Goal: Task Accomplishment & Management: Use online tool/utility

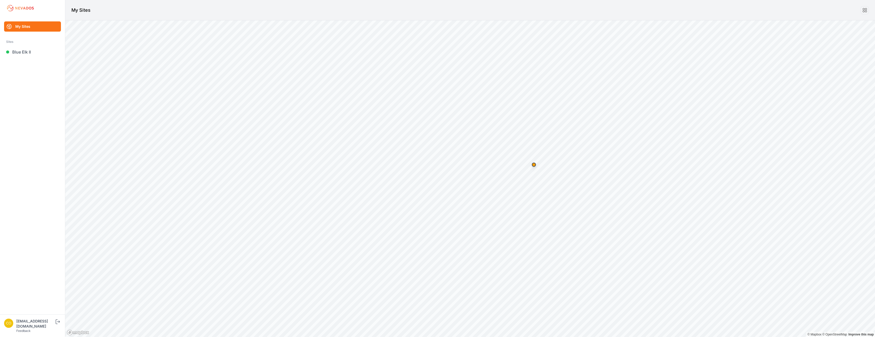
click at [30, 29] on link "My Sites" at bounding box center [32, 26] width 57 height 10
drag, startPoint x: 27, startPoint y: 328, endPoint x: 27, endPoint y: 333, distance: 4.8
click at [27, 328] on div "[EMAIL_ADDRESS][DOMAIN_NAME]" at bounding box center [35, 324] width 38 height 10
click at [33, 330] on div "Feedback" at bounding box center [35, 331] width 38 height 4
click at [27, 7] on img at bounding box center [20, 8] width 29 height 8
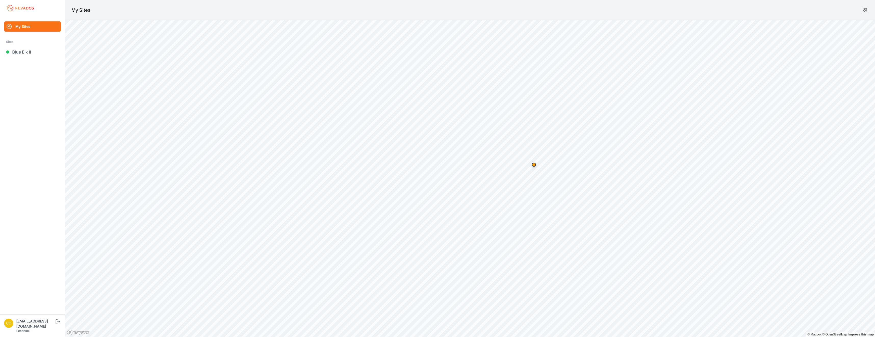
click at [19, 330] on link "Feedback" at bounding box center [23, 331] width 14 height 4
click at [61, 325] on icon "submit" at bounding box center [58, 322] width 6 height 6
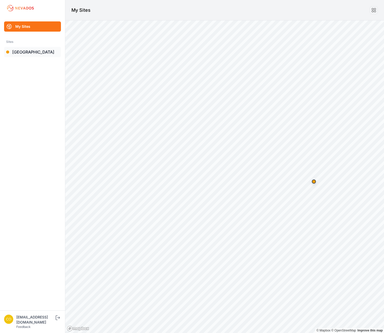
click at [30, 53] on link "[GEOGRAPHIC_DATA]" at bounding box center [32, 52] width 57 height 10
click at [25, 51] on link "[GEOGRAPHIC_DATA]" at bounding box center [32, 52] width 57 height 10
click at [23, 52] on link "[GEOGRAPHIC_DATA]" at bounding box center [32, 52] width 57 height 10
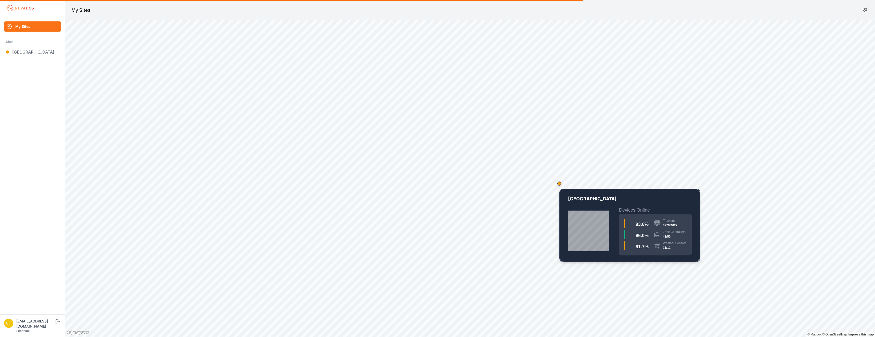
click at [384, 186] on div "Map marker" at bounding box center [559, 183] width 10 height 10
click at [384, 185] on div "Map marker" at bounding box center [559, 184] width 4 height 4
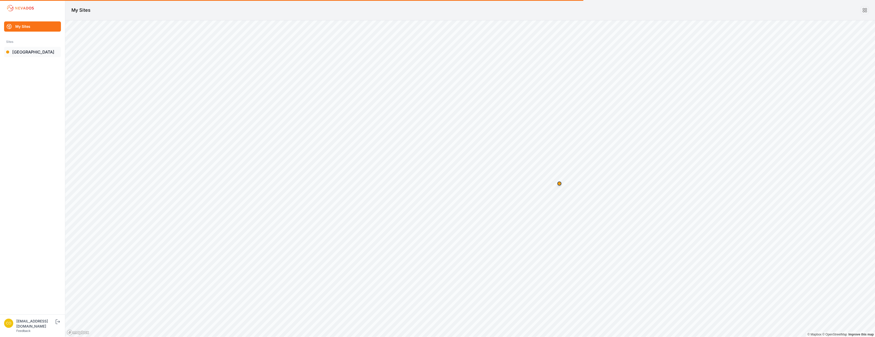
click at [24, 51] on link "[GEOGRAPHIC_DATA]" at bounding box center [32, 52] width 57 height 10
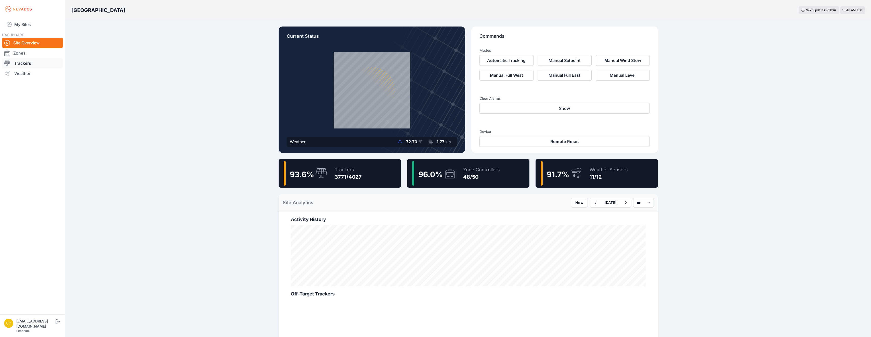
drag, startPoint x: 15, startPoint y: 55, endPoint x: 30, endPoint y: 63, distance: 17.2
click at [15, 55] on link "Zones" at bounding box center [32, 53] width 61 height 10
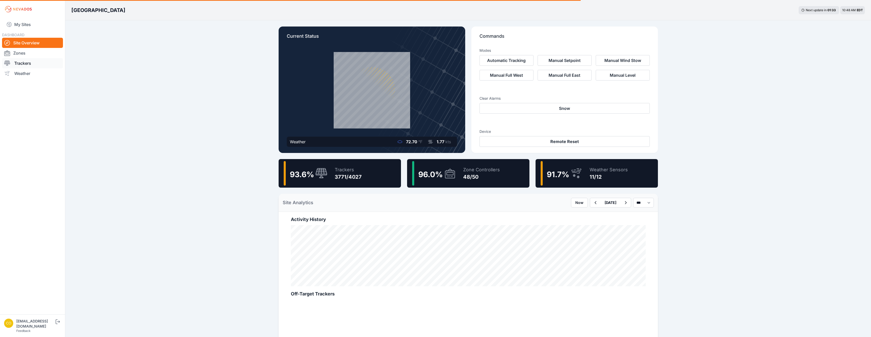
click at [24, 62] on link "Trackers" at bounding box center [32, 63] width 61 height 10
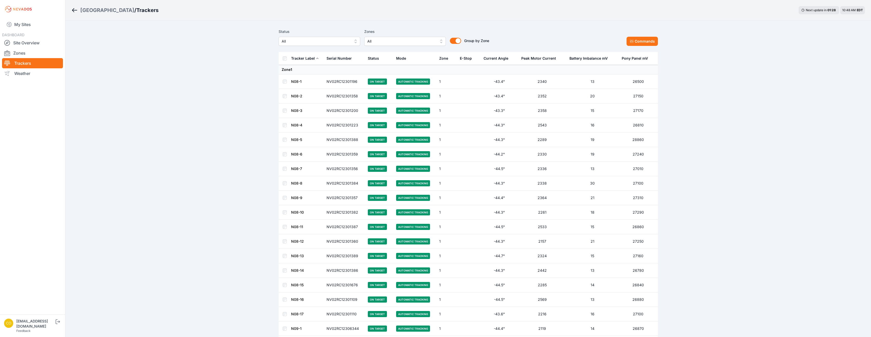
click at [384, 40] on span "All" at bounding box center [401, 41] width 68 height 6
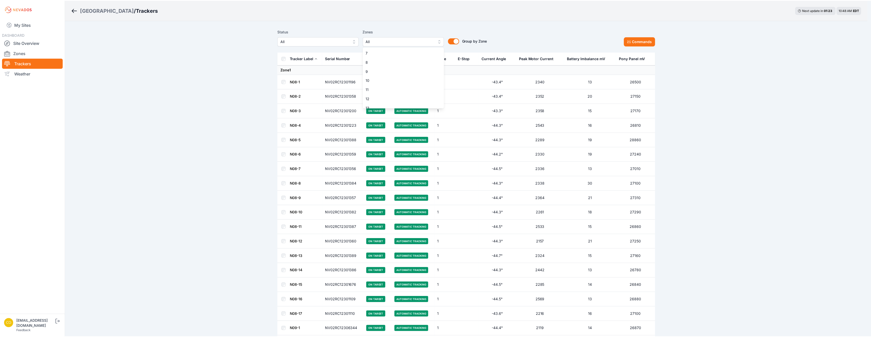
scroll to position [48, 0]
click at [384, 87] on span "10" at bounding box center [401, 87] width 69 height 5
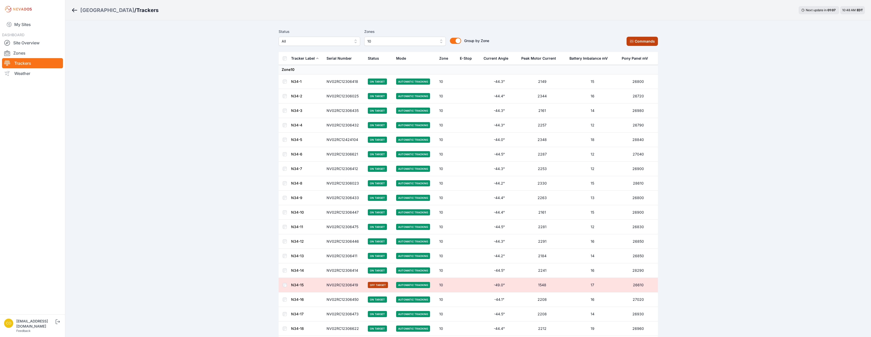
click at [384, 40] on button "Commands" at bounding box center [642, 41] width 31 height 9
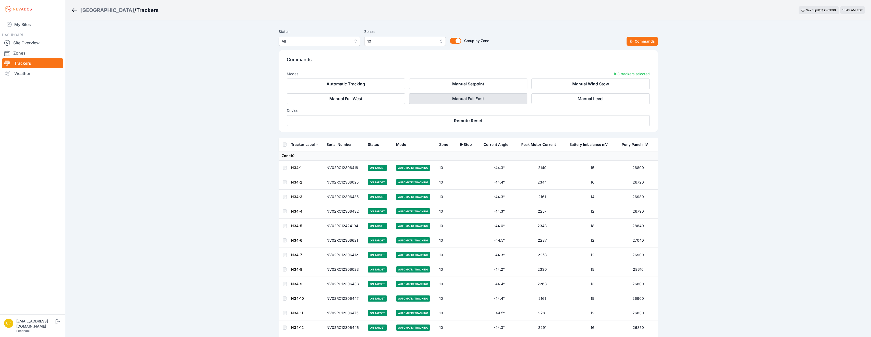
click at [384, 99] on button "Manual Full East" at bounding box center [468, 98] width 118 height 11
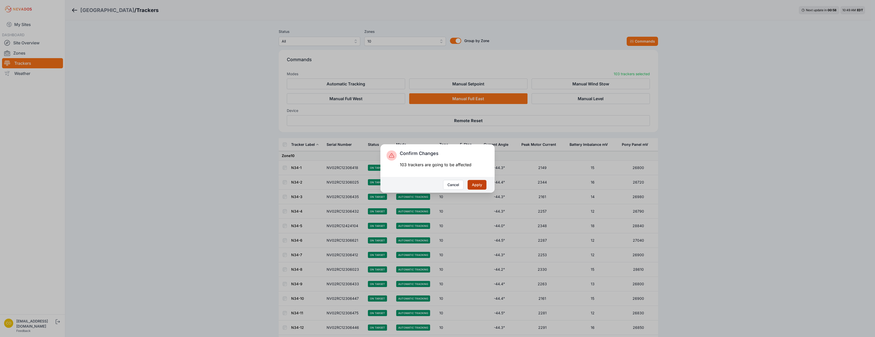
drag, startPoint x: 474, startPoint y: 185, endPoint x: 474, endPoint y: 188, distance: 3.1
click at [384, 185] on button "Apply" at bounding box center [477, 185] width 19 height 10
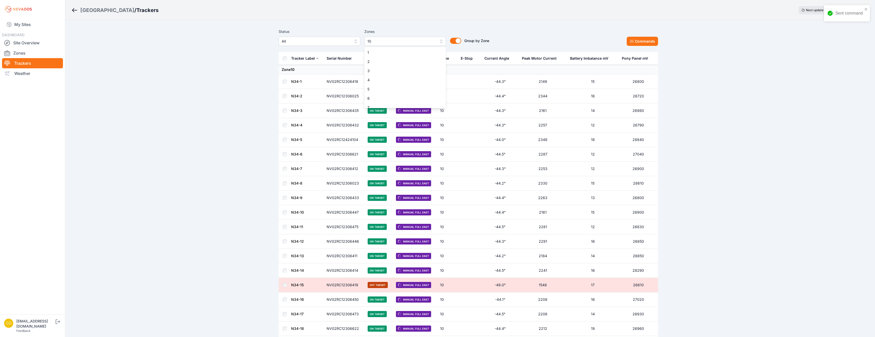
click at [425, 42] on span "10" at bounding box center [401, 41] width 68 height 6
click at [407, 105] on span "10" at bounding box center [401, 103] width 69 height 5
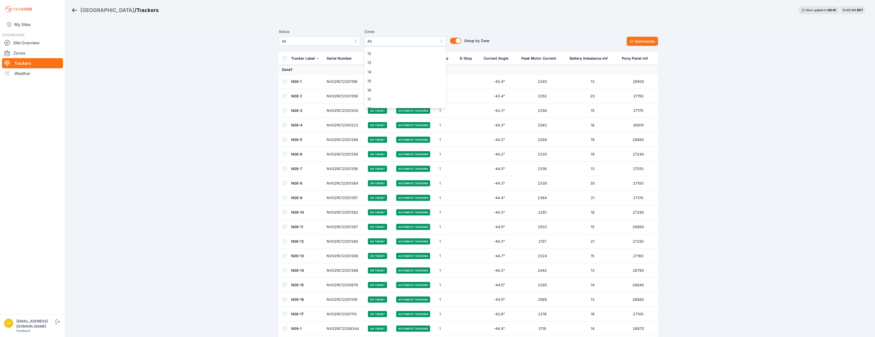
scroll to position [102, 0]
click at [416, 62] on span "13" at bounding box center [401, 60] width 69 height 5
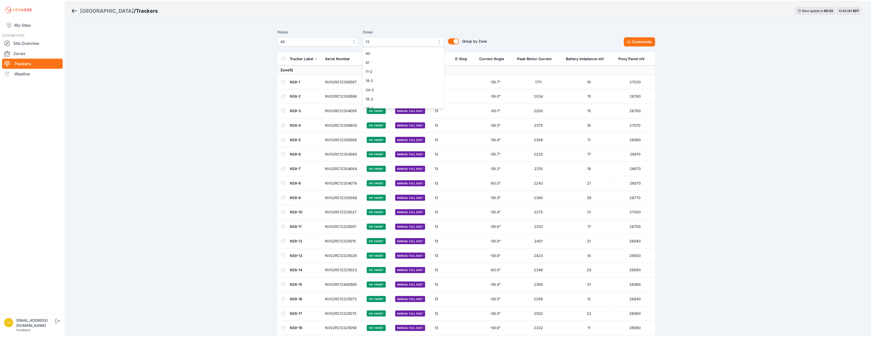
scroll to position [349, 0]
click at [418, 82] on span "11-2" at bounding box center [401, 80] width 69 height 5
click at [548, 27] on div "Status All Zones 13, 11-2 1 2 3 4 5 6 7 8 9 10 11 12 13 14 15 16 17 18 19 20 21…" at bounding box center [468, 39] width 379 height 25
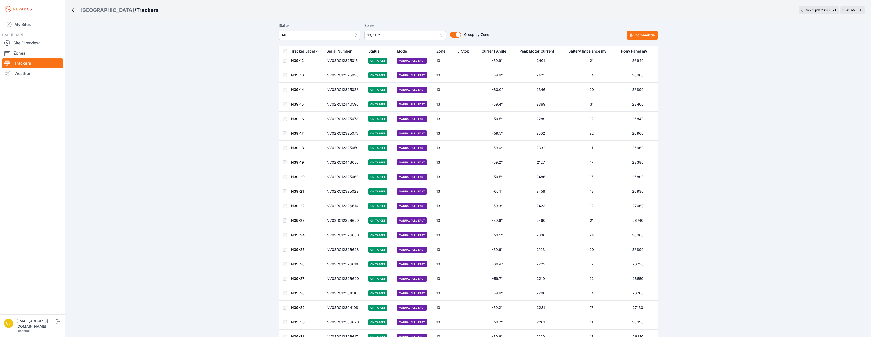
scroll to position [161, 0]
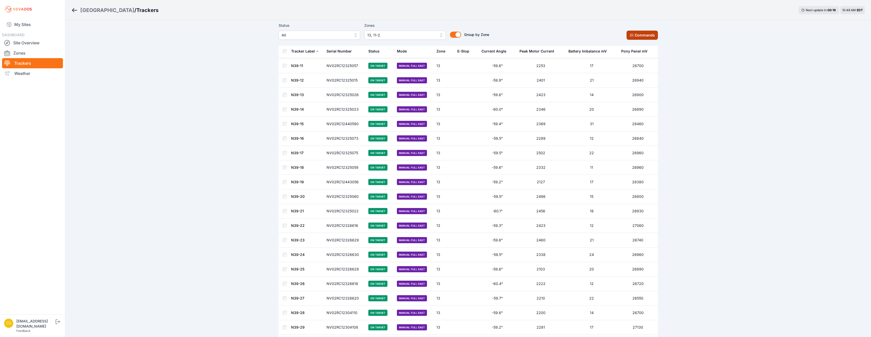
click at [647, 34] on button "Commands" at bounding box center [642, 35] width 31 height 9
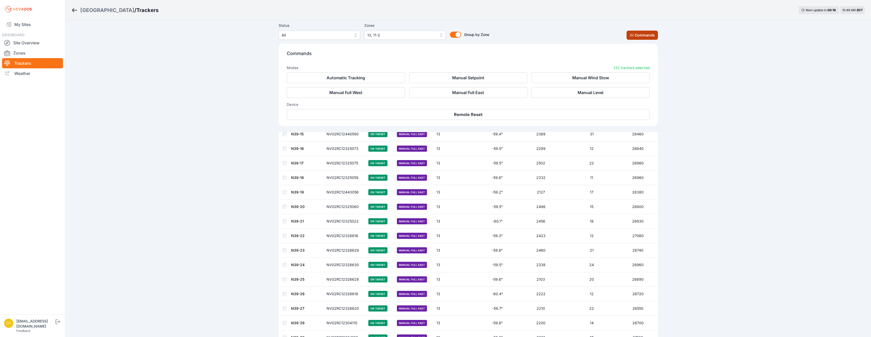
scroll to position [247, 0]
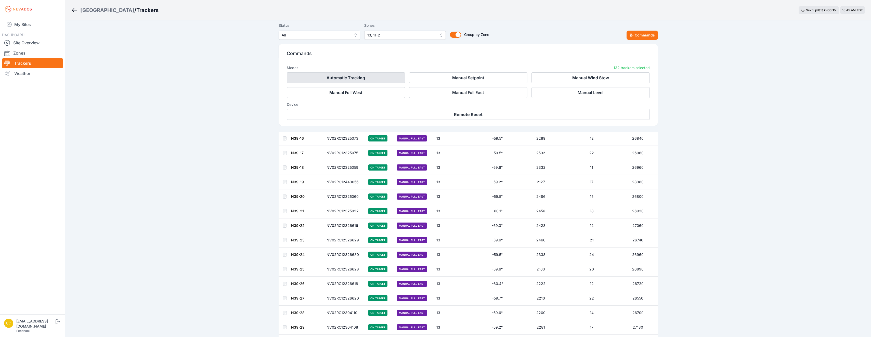
click at [362, 78] on button "Automatic Tracking" at bounding box center [346, 77] width 118 height 11
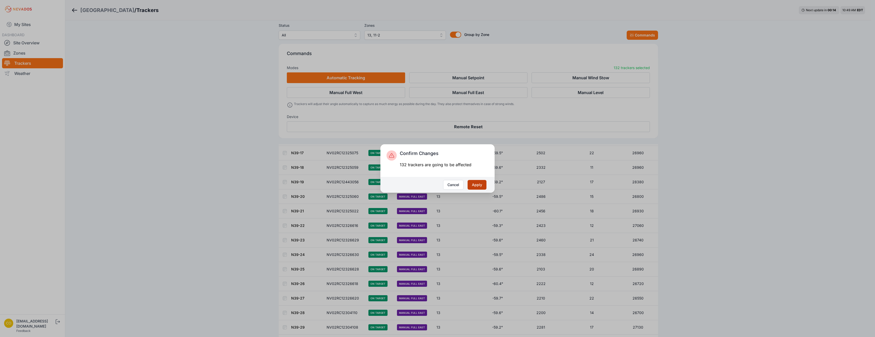
click at [477, 185] on button "Apply" at bounding box center [477, 185] width 19 height 10
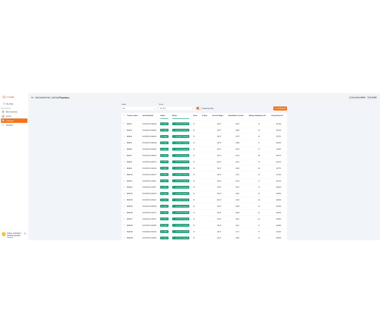
scroll to position [36, 0]
